Goal: Obtain resource: Download file/media

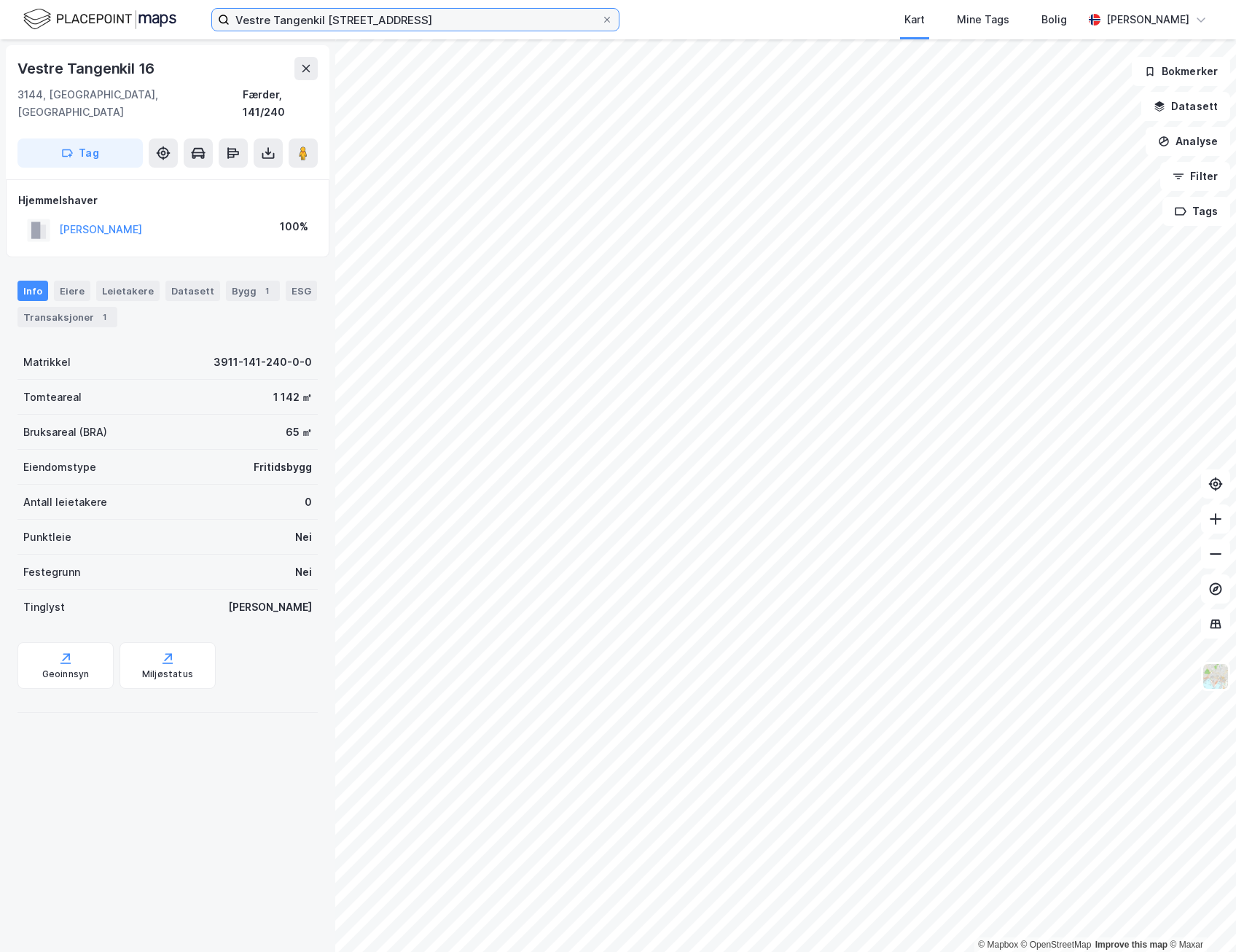
click at [432, 25] on input "Vestre Tangenkil [STREET_ADDRESS]" at bounding box center [415, 19] width 372 height 22
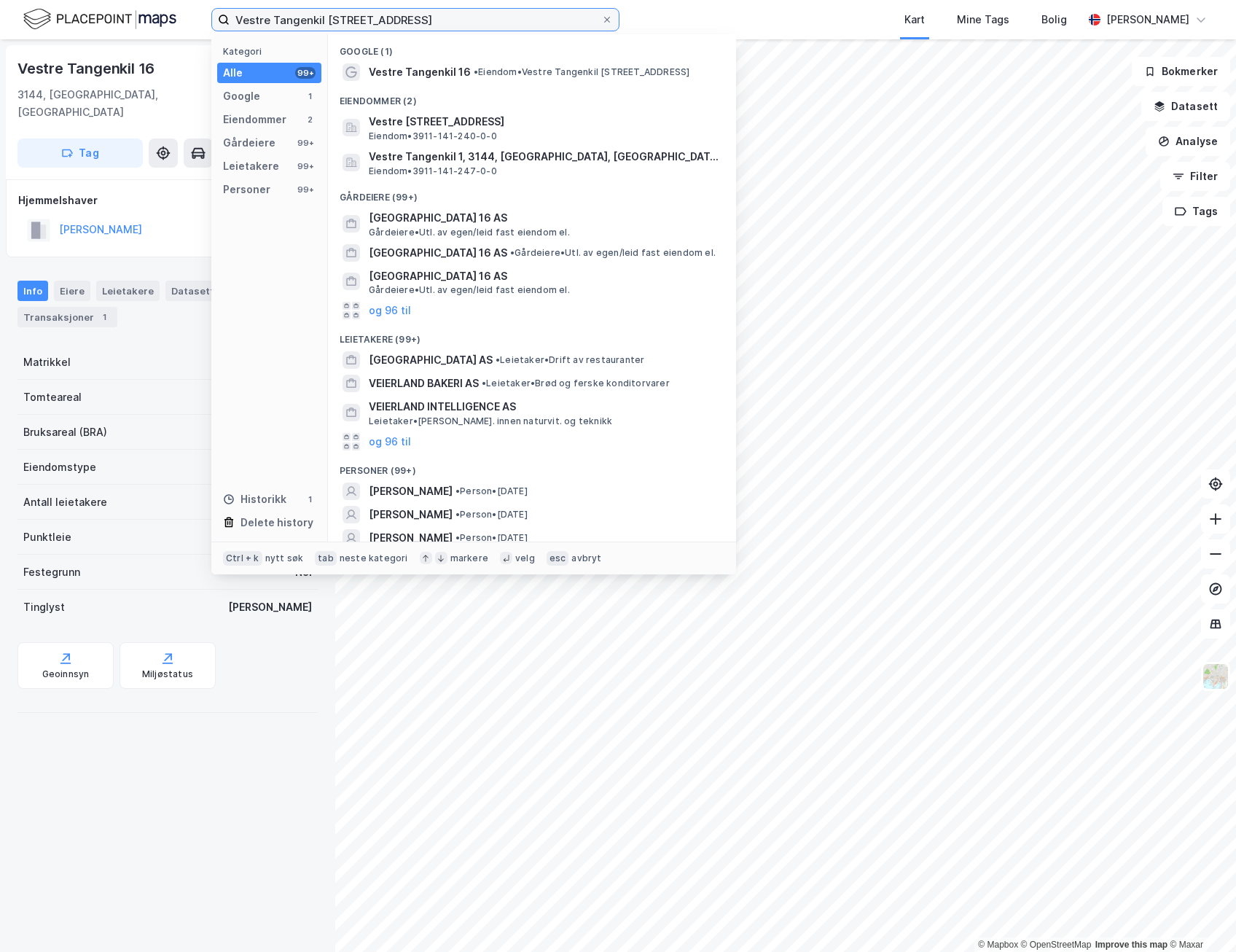
click at [432, 25] on input "Vestre Tangenkil [STREET_ADDRESS]" at bounding box center [415, 19] width 372 height 22
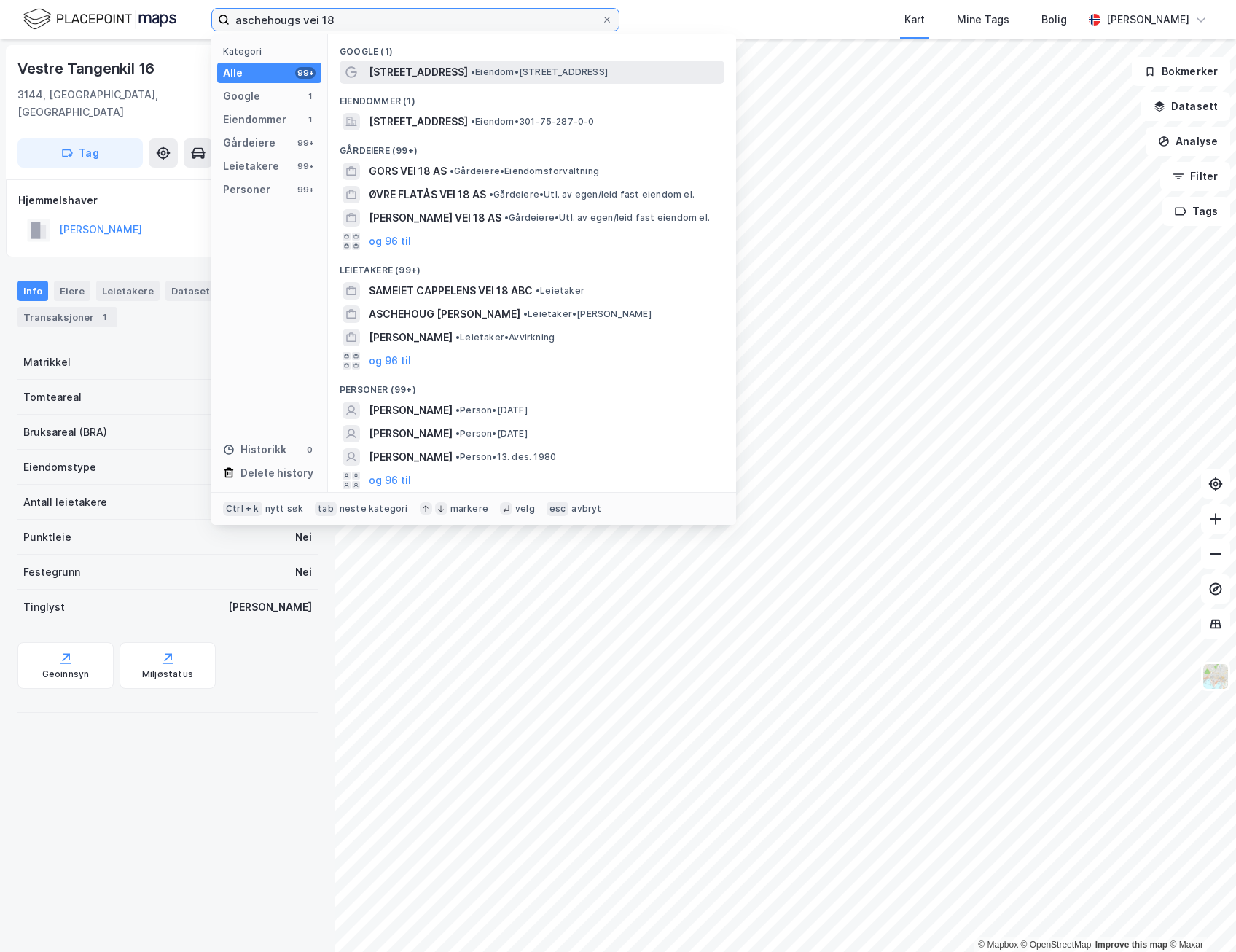
type input "aschehougs vei 18"
click at [443, 72] on span "[STREET_ADDRESS]" at bounding box center [418, 72] width 99 height 17
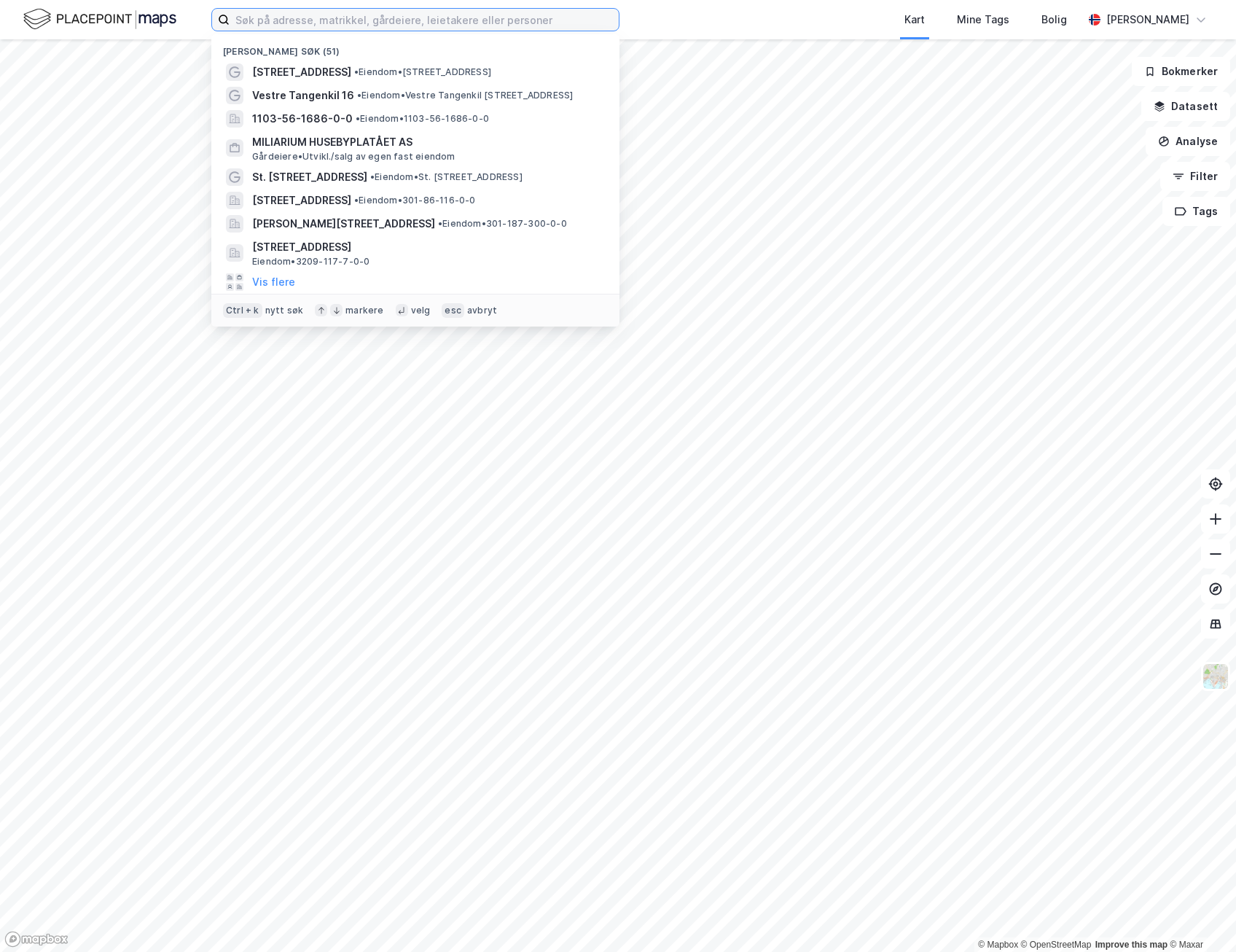
click at [384, 25] on input at bounding box center [424, 19] width 389 height 22
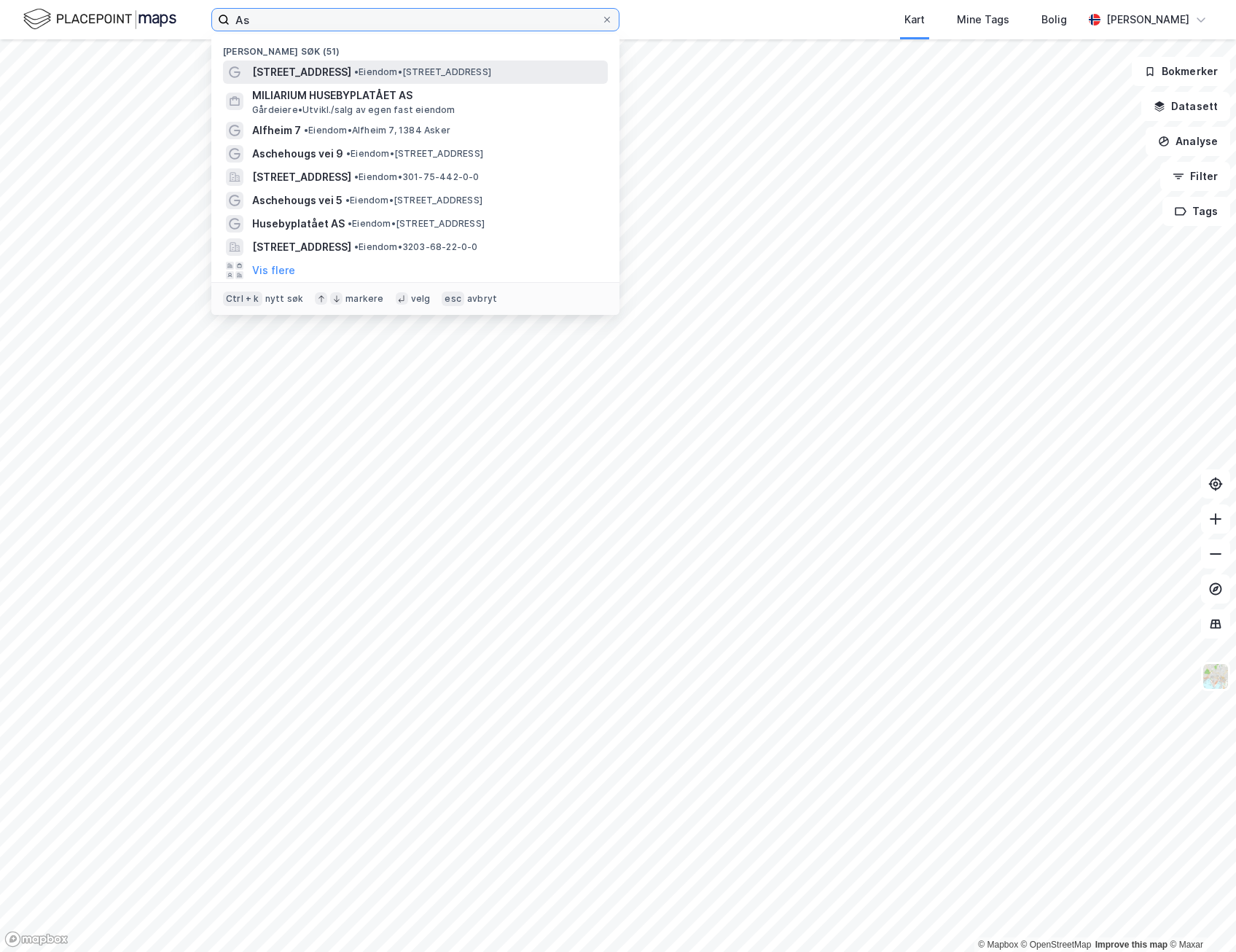
type input "As"
click at [410, 72] on span "• Eiendom • [STREET_ADDRESS]" at bounding box center [423, 72] width 137 height 11
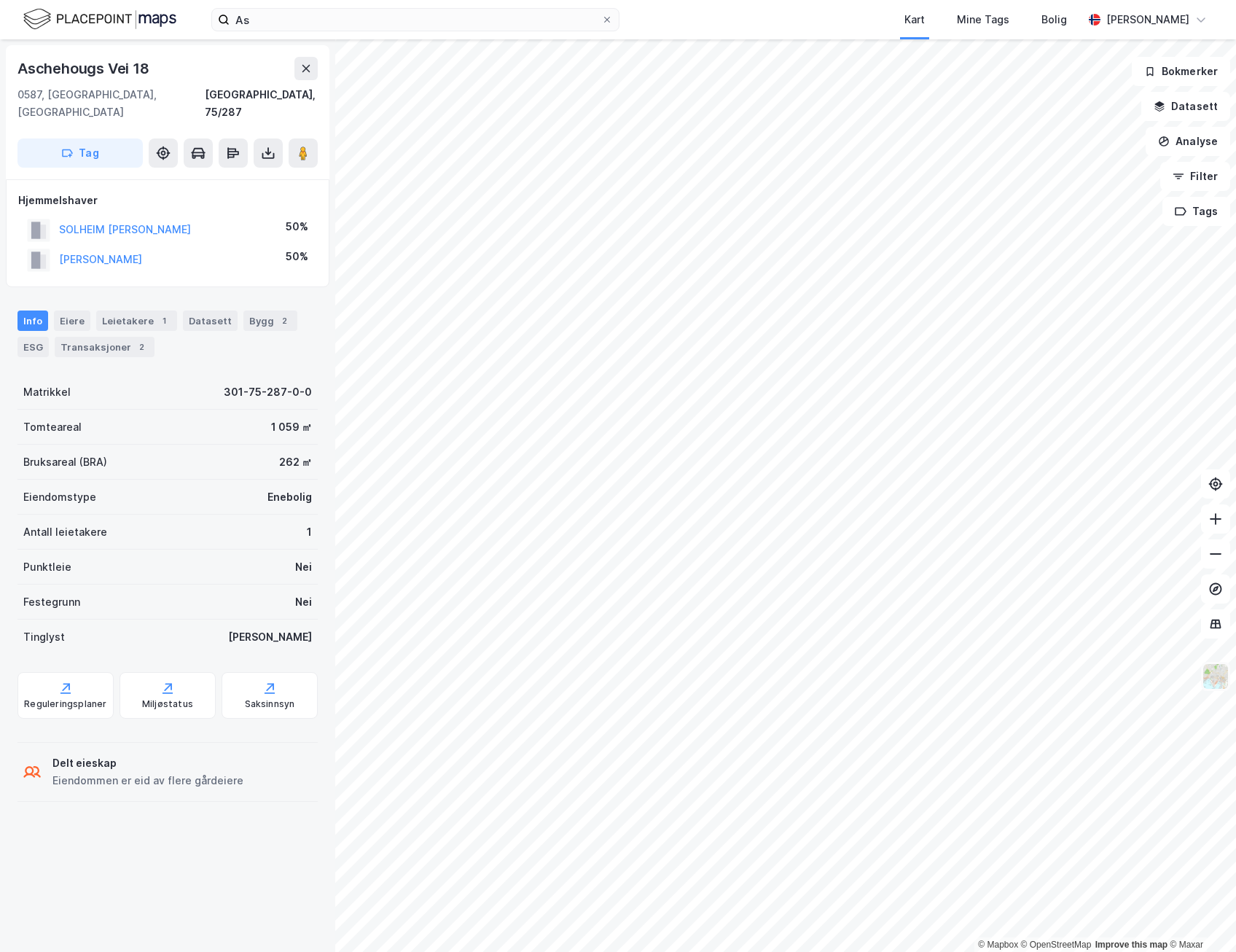
click at [1219, 682] on img at bounding box center [1216, 676] width 28 height 28
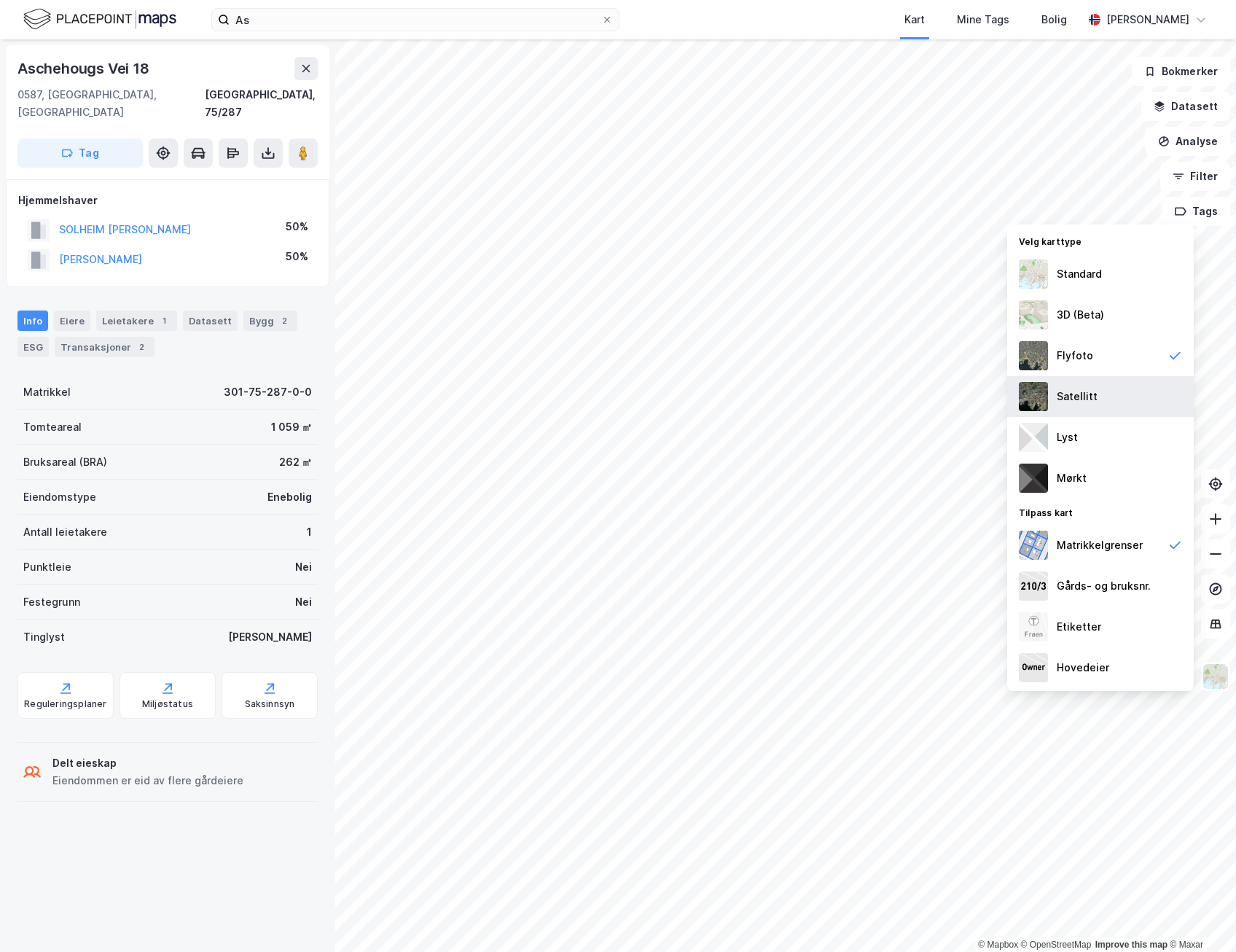
click at [1104, 410] on div "Satellitt" at bounding box center [1101, 396] width 187 height 41
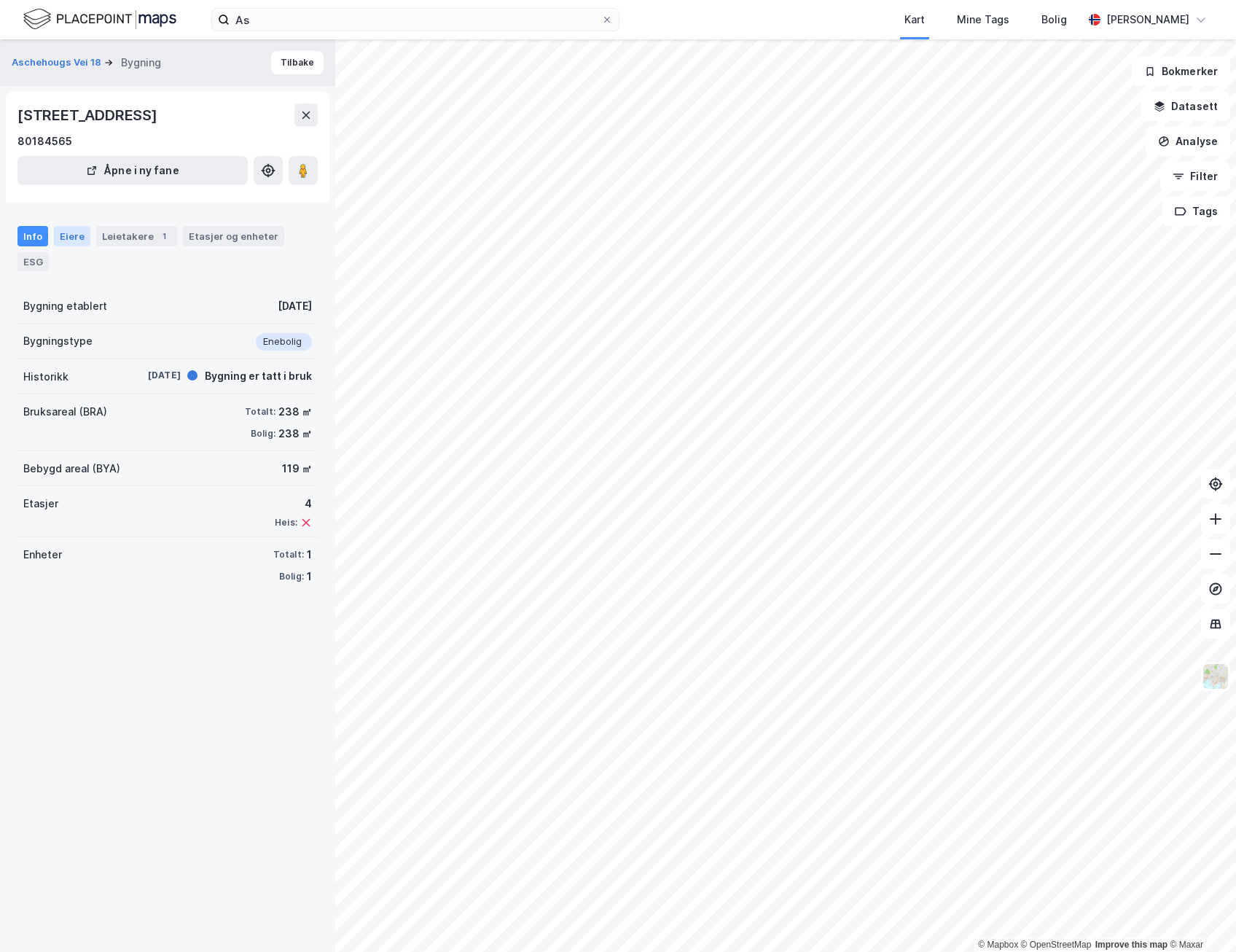
click at [61, 244] on div "Eiere" at bounding box center [72, 236] width 36 height 21
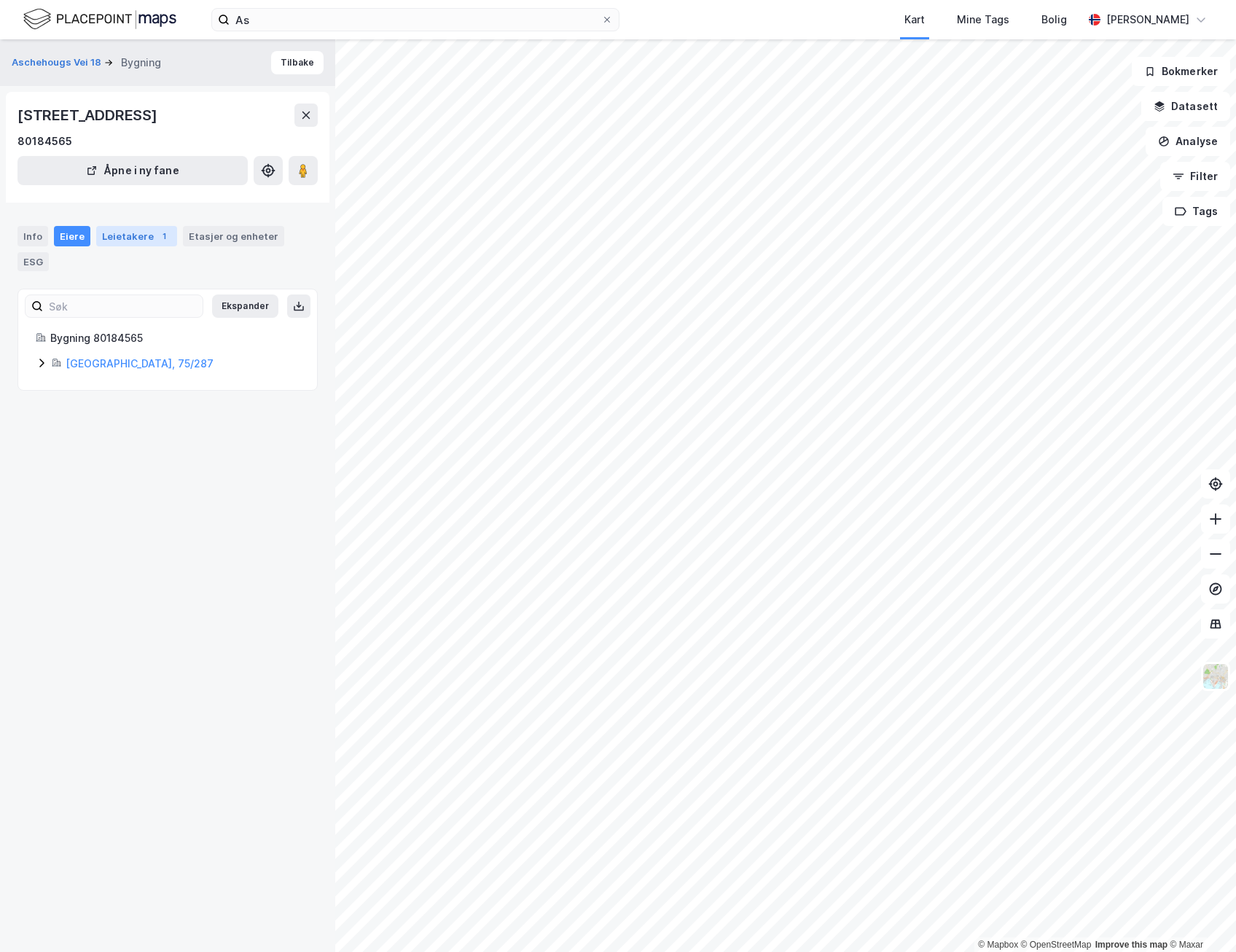
click at [123, 237] on div "Leietakere 1" at bounding box center [137, 236] width 81 height 21
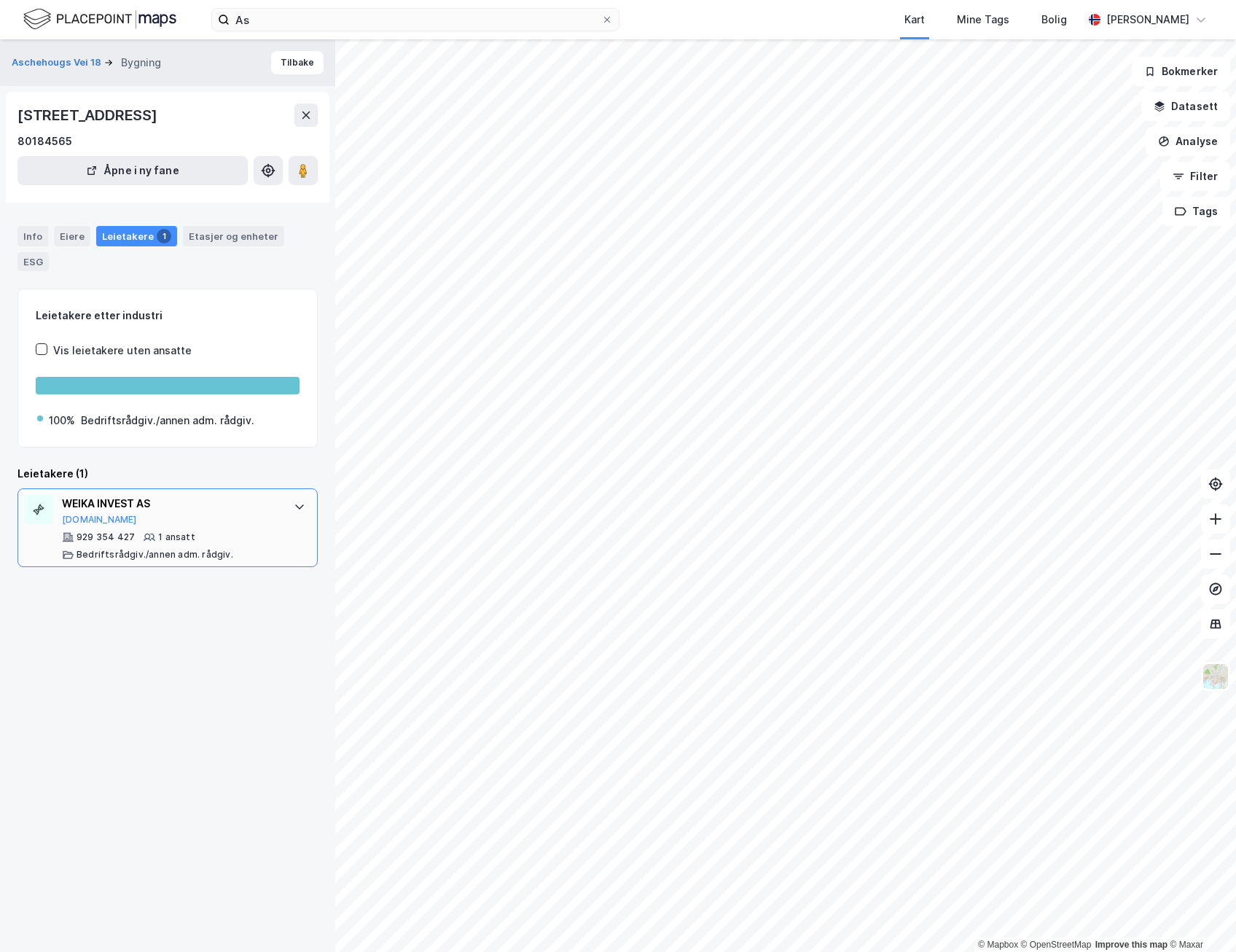
click at [85, 512] on div "WEIKA INVEST AS" at bounding box center [170, 503] width 217 height 17
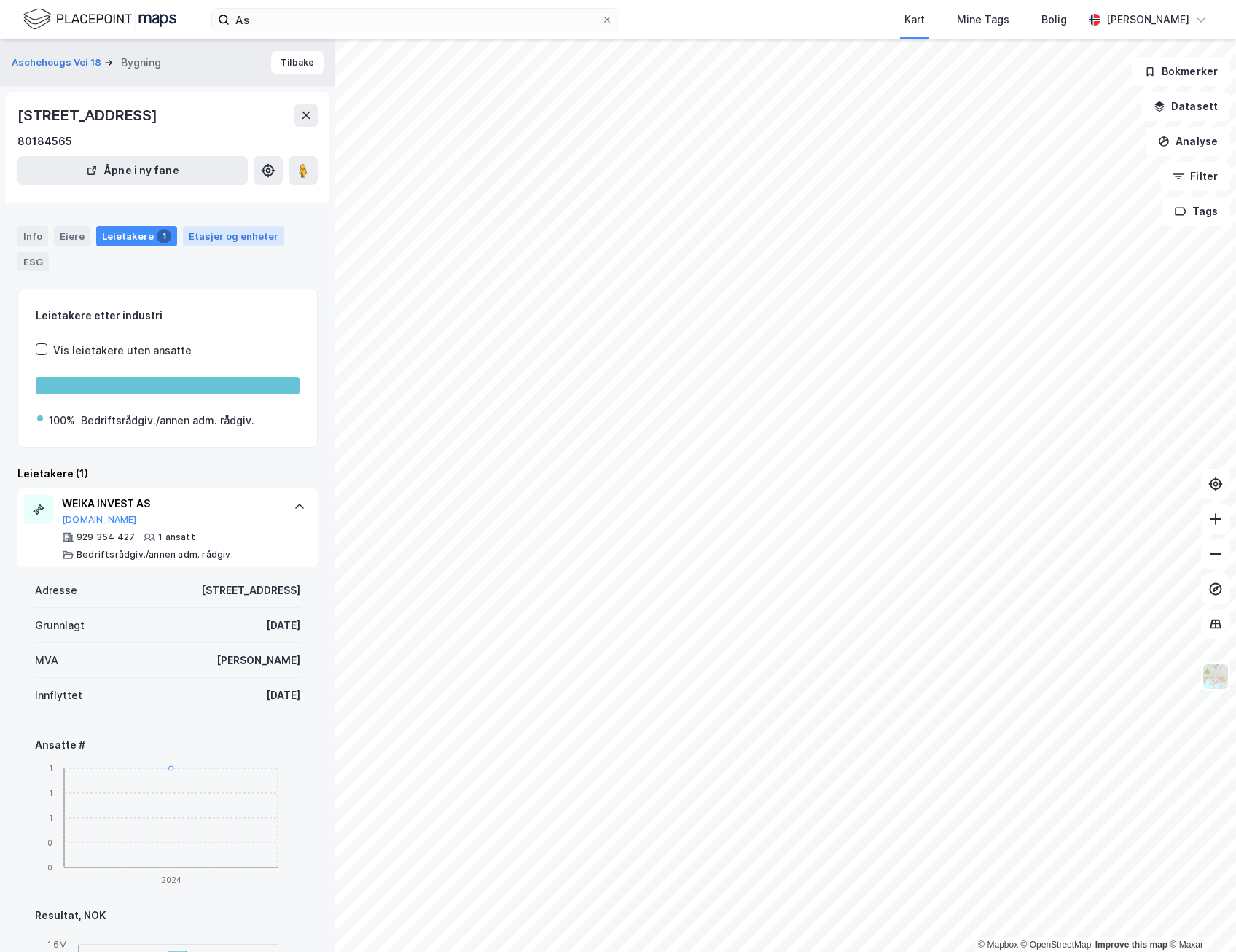
click at [214, 239] on div "Etasjer og enheter" at bounding box center [234, 235] width 90 height 13
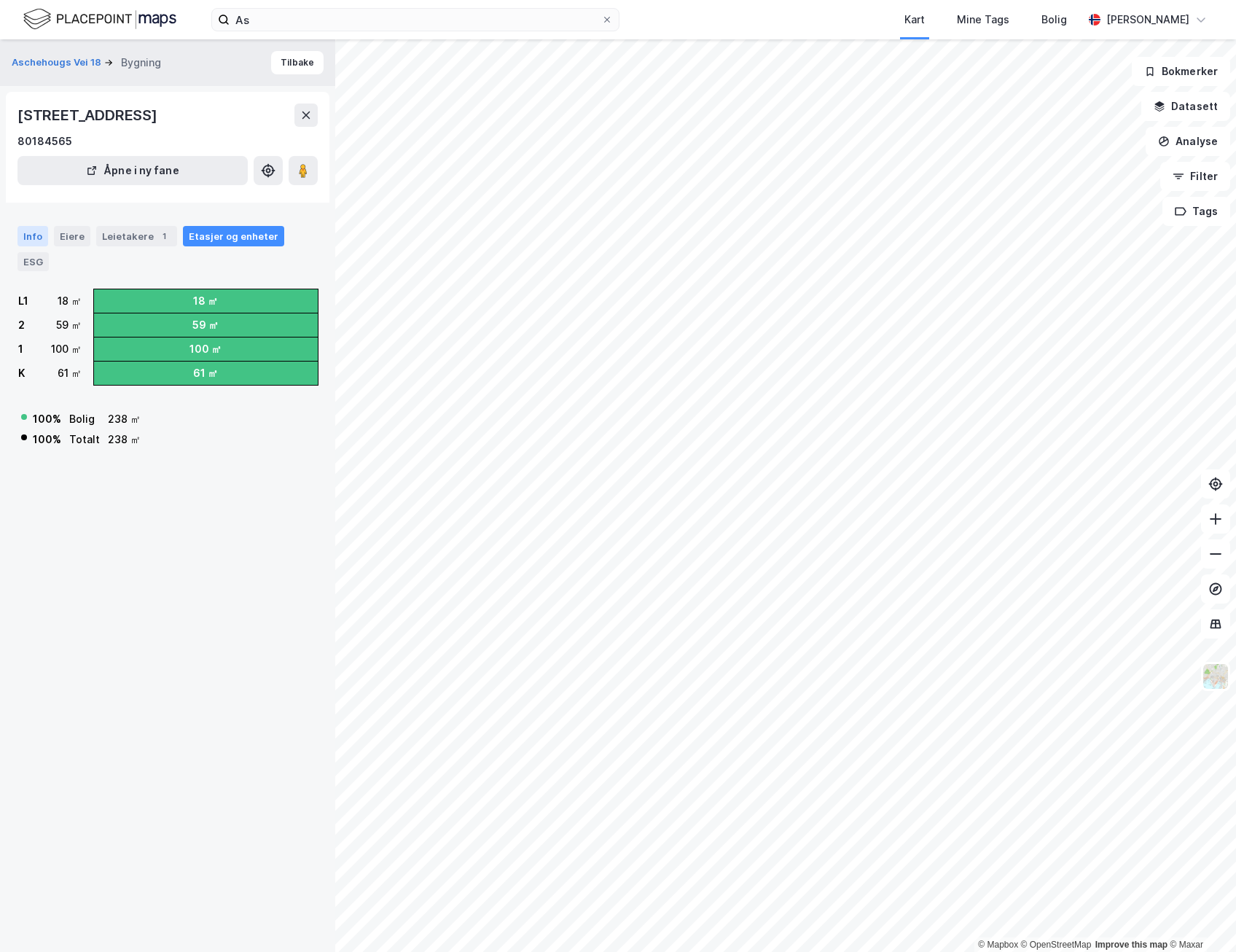
click at [34, 240] on div "Info" at bounding box center [32, 236] width 30 height 21
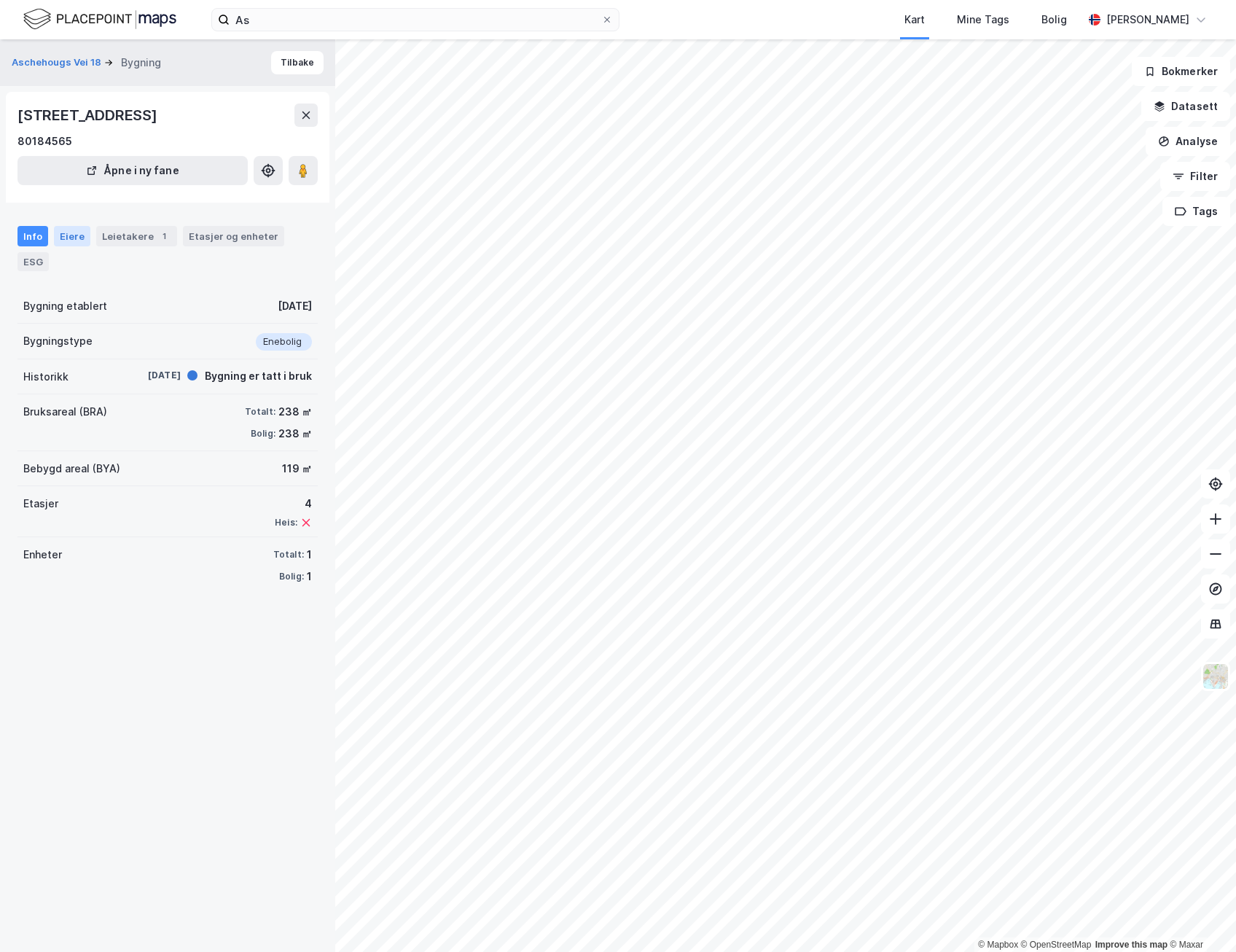
click at [72, 234] on div "Eiere" at bounding box center [72, 236] width 36 height 21
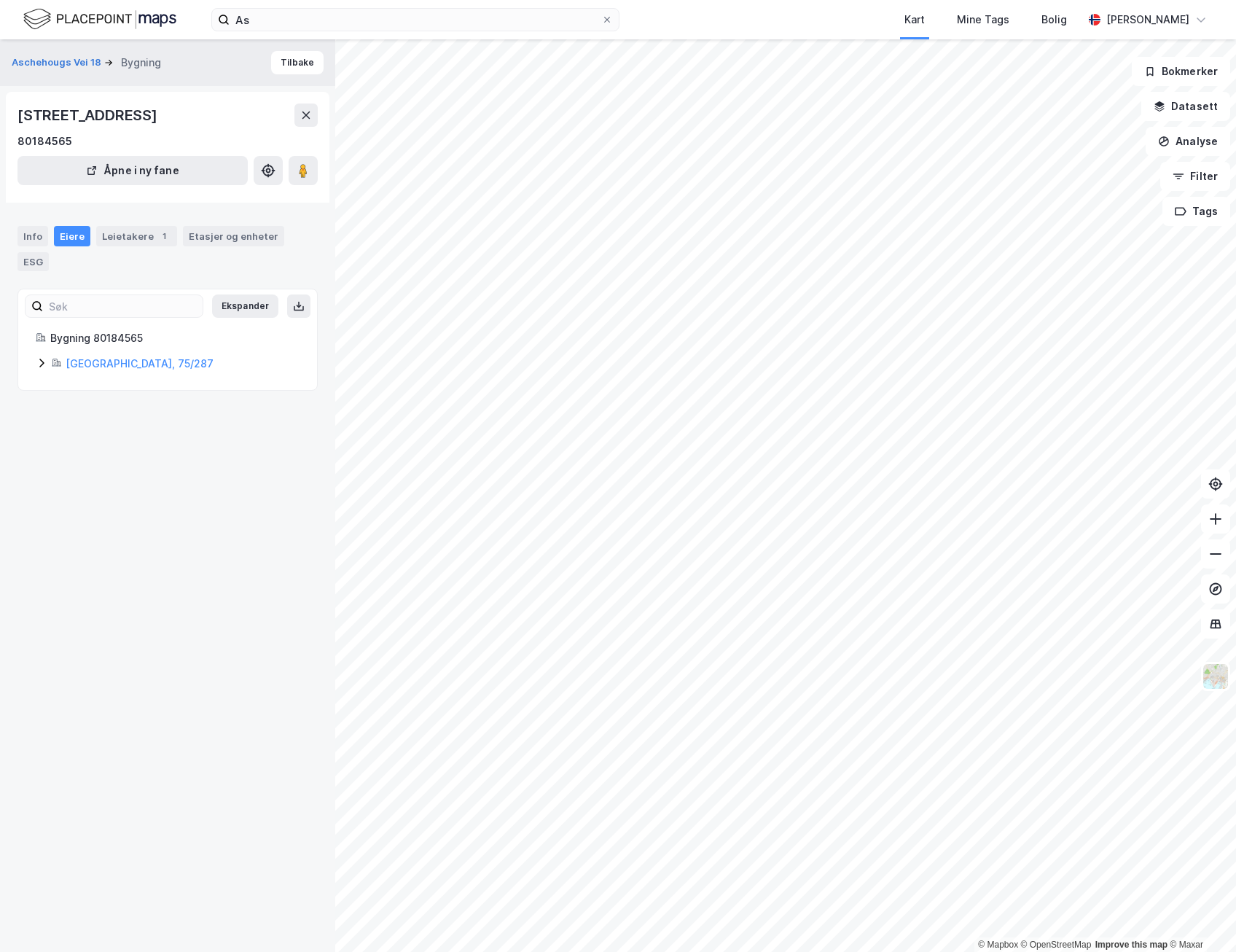
click at [69, 238] on div "Eiere" at bounding box center [72, 236] width 36 height 21
click at [30, 234] on div "Info" at bounding box center [32, 236] width 30 height 21
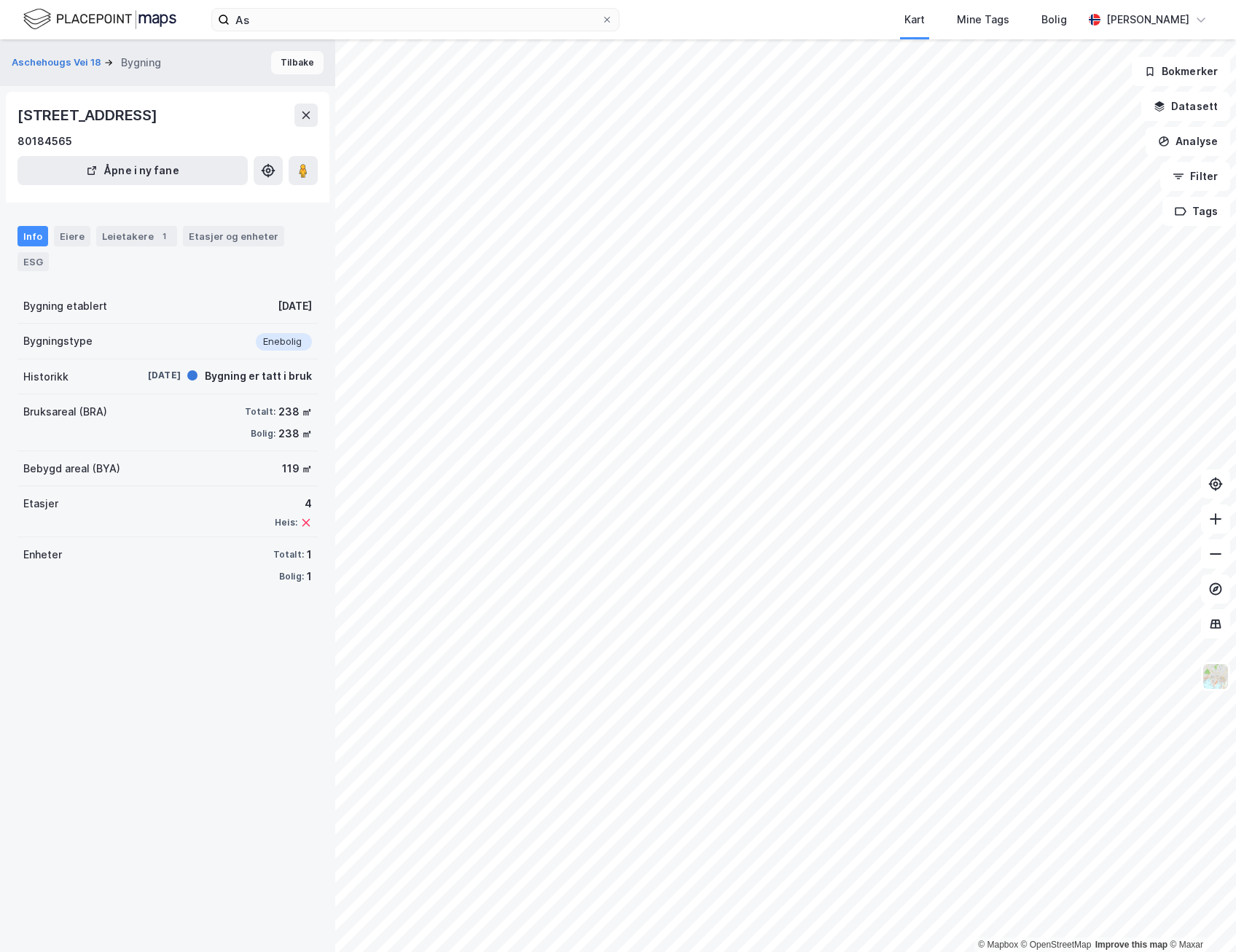
click at [294, 67] on button "Tilbake" at bounding box center [298, 62] width 53 height 23
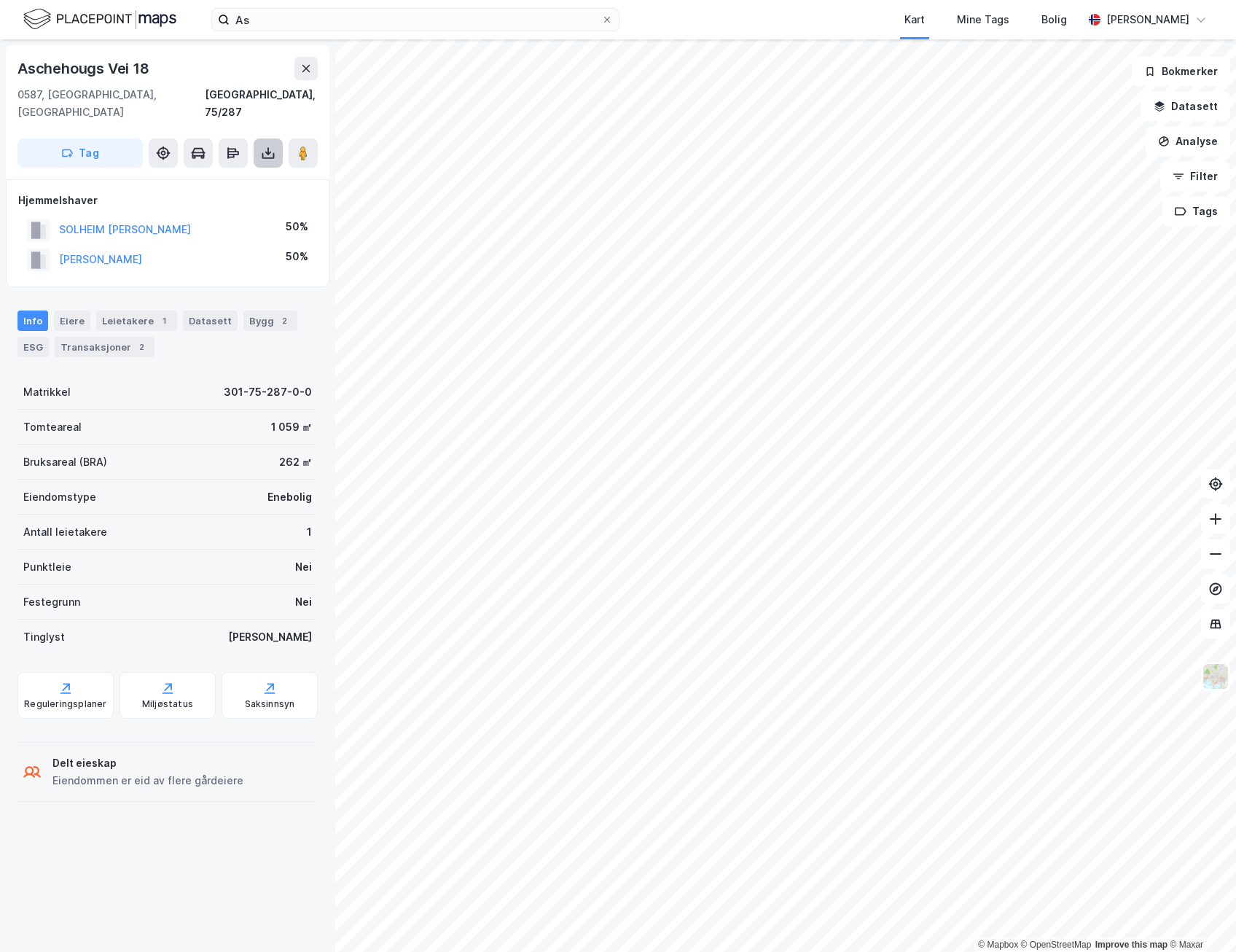
click at [268, 144] on button at bounding box center [268, 153] width 29 height 29
click at [248, 170] on div "Last ned grunnbok" at bounding box center [205, 182] width 156 height 23
